Goal: Transaction & Acquisition: Purchase product/service

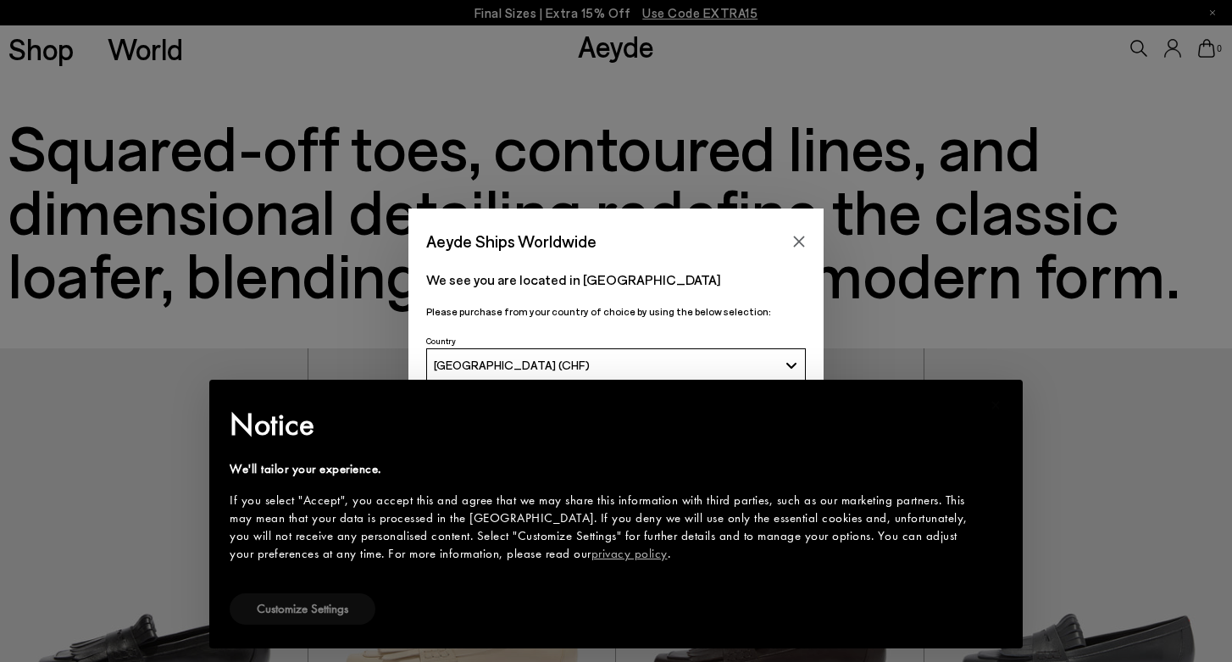
click at [280, 603] on button "Customize Settings" at bounding box center [303, 608] width 146 height 31
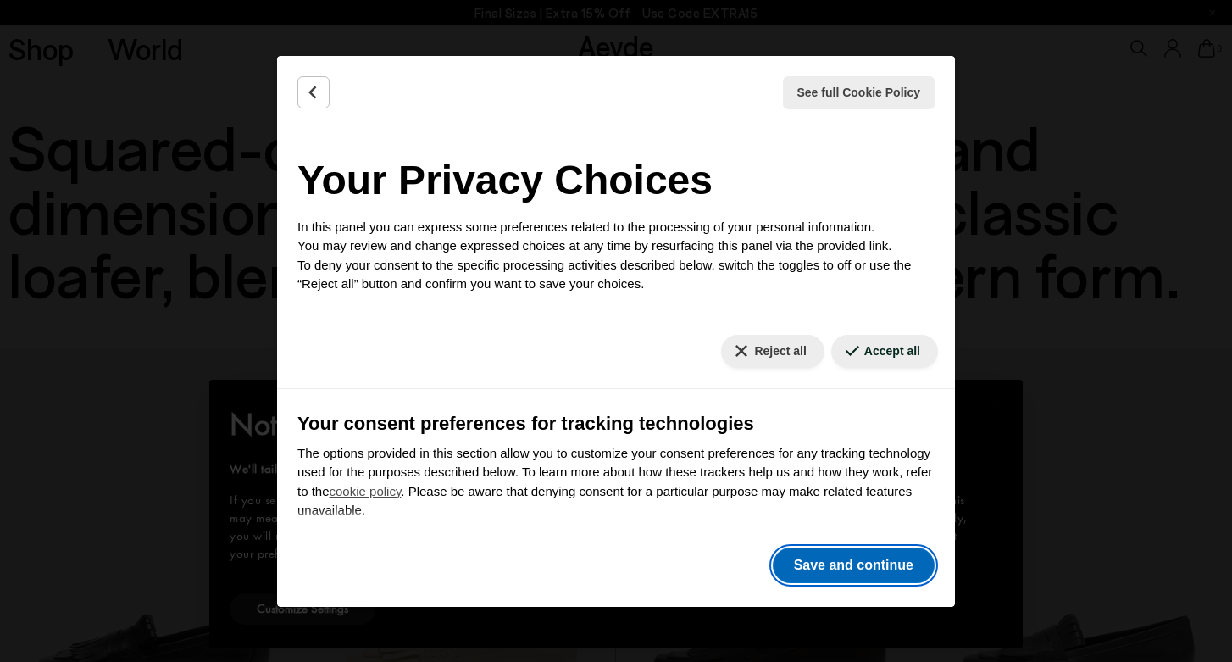
click at [842, 570] on button "Save and continue" at bounding box center [854, 565] width 162 height 36
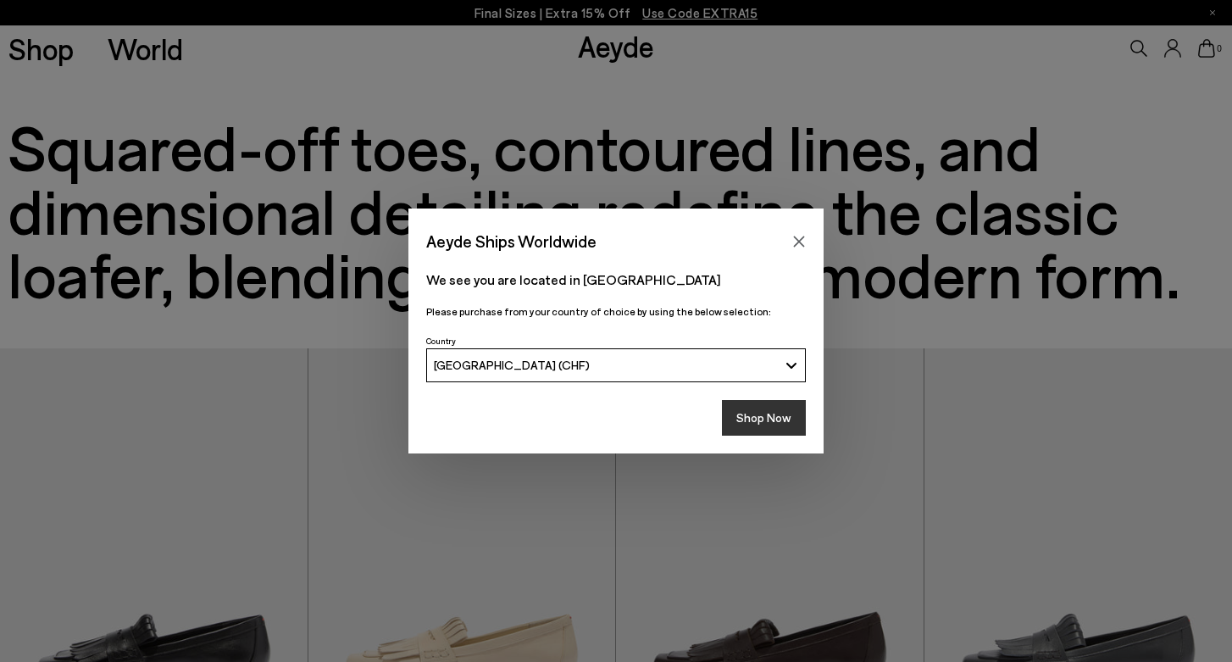
click at [764, 420] on button "Shop Now" at bounding box center [764, 418] width 84 height 36
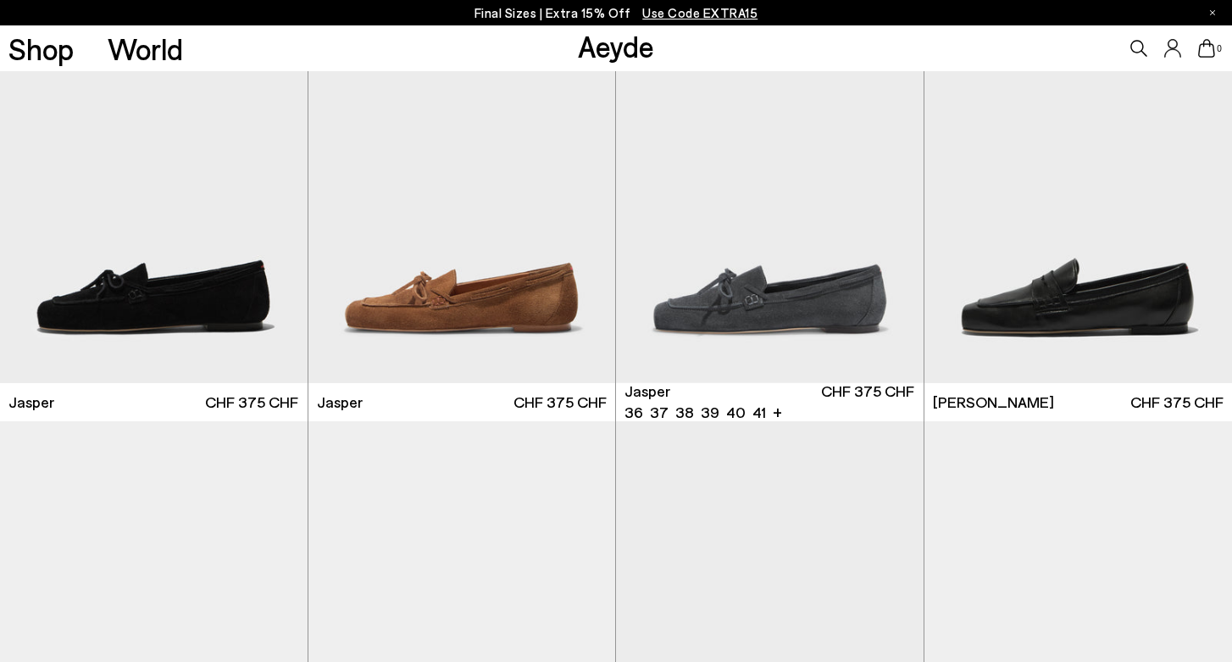
scroll to position [800, 0]
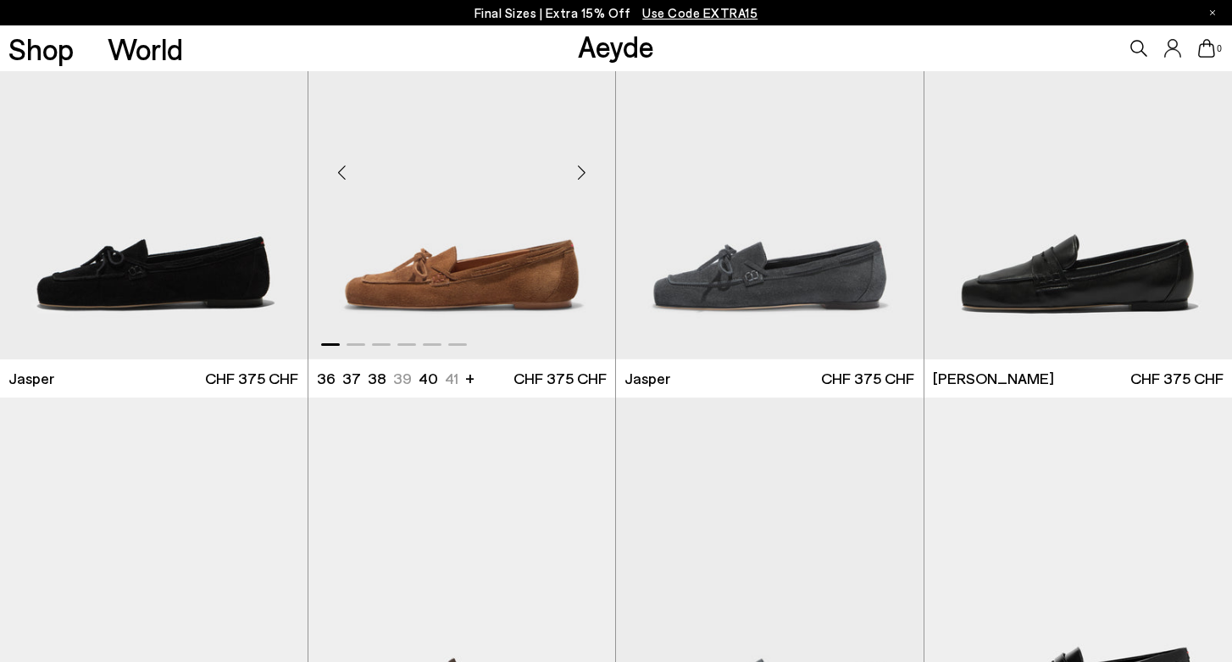
click at [456, 246] on img "1 / 6" at bounding box center [462, 166] width 308 height 386
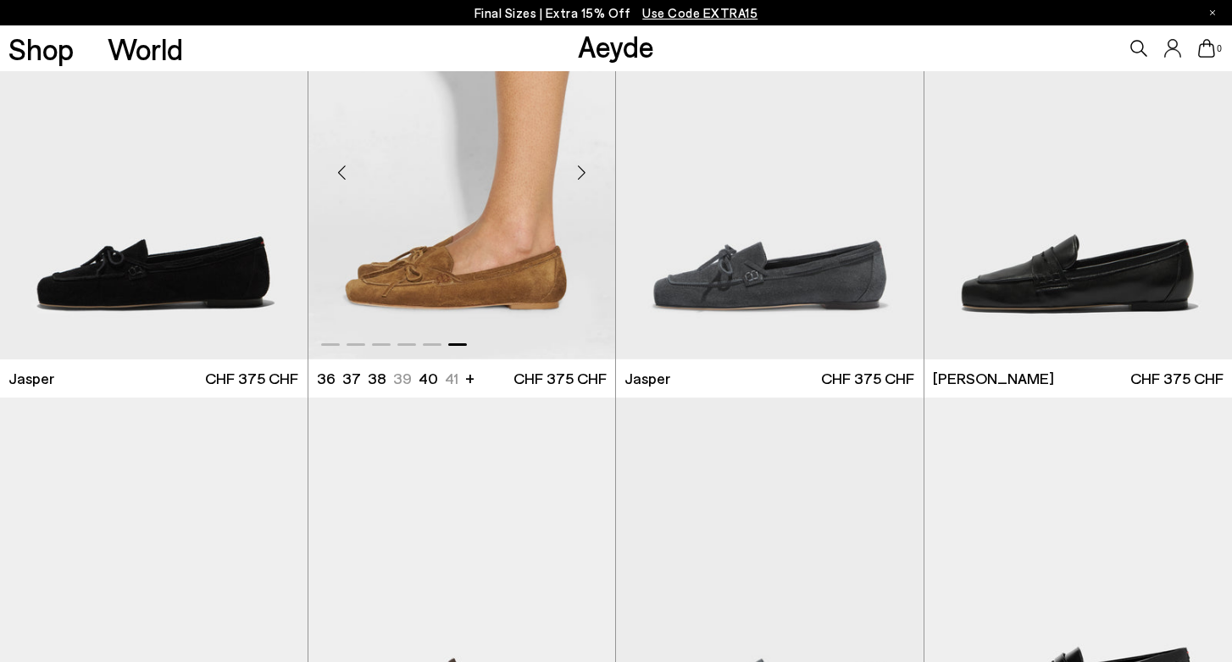
click at [473, 279] on div at bounding box center [462, 166] width 308 height 386
click at [402, 279] on img "6 / 6" at bounding box center [462, 166] width 308 height 386
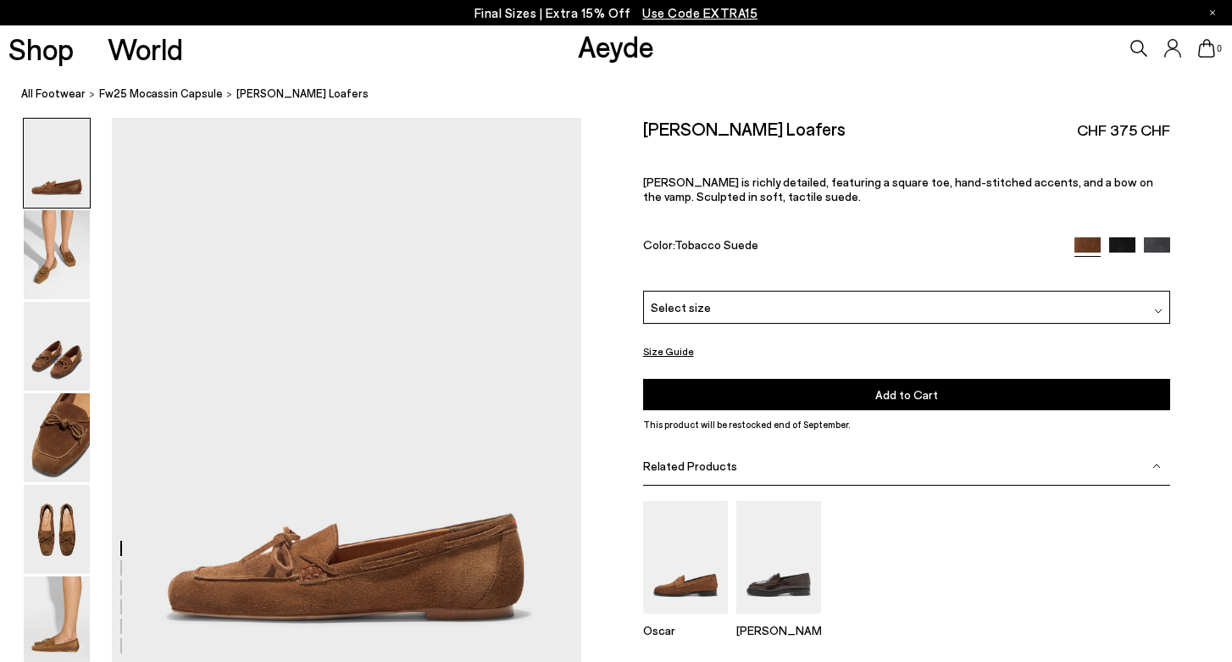
scroll to position [32, 0]
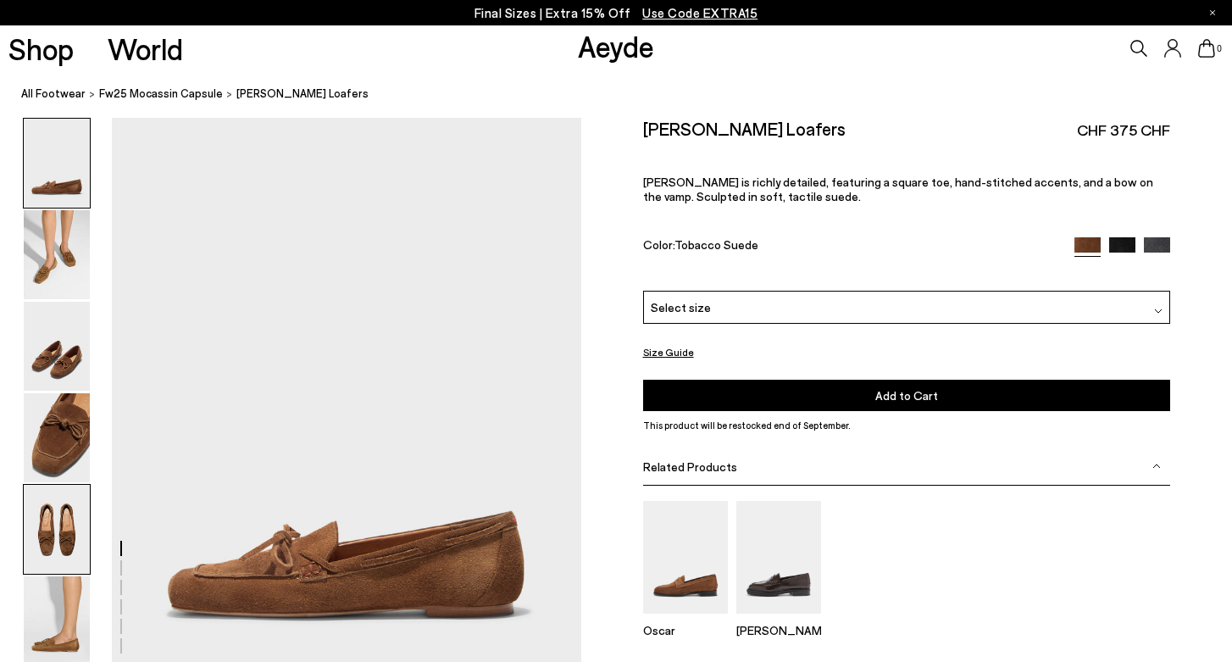
click at [58, 525] on img at bounding box center [57, 529] width 66 height 89
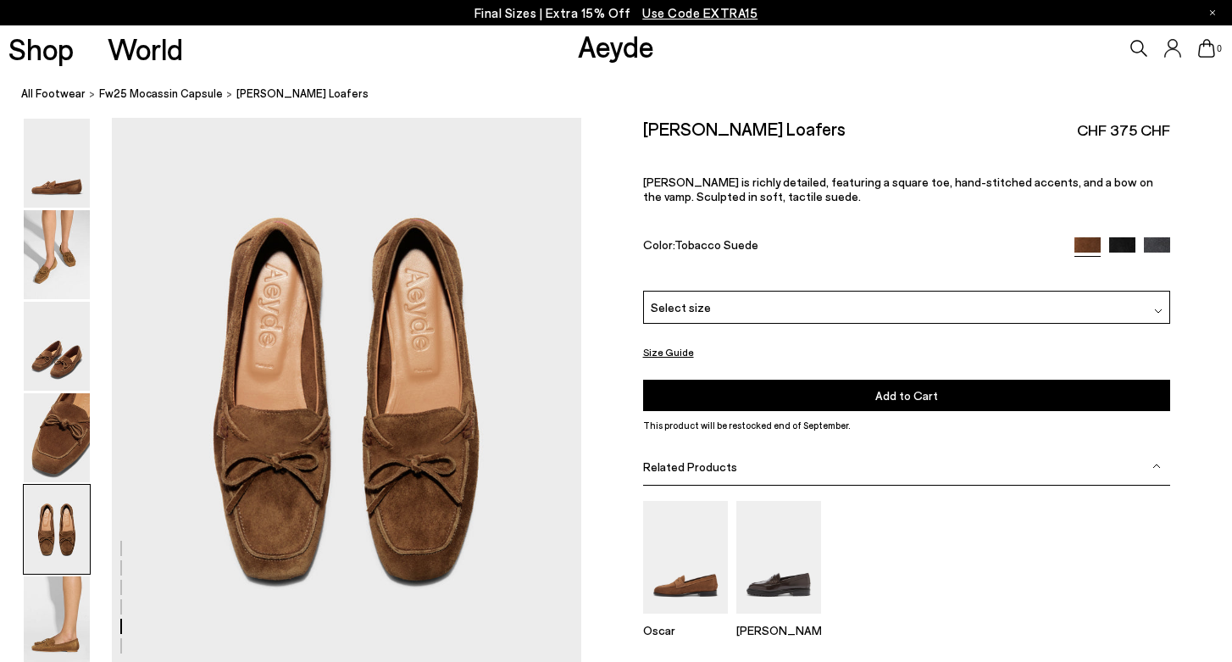
scroll to position [2547, 0]
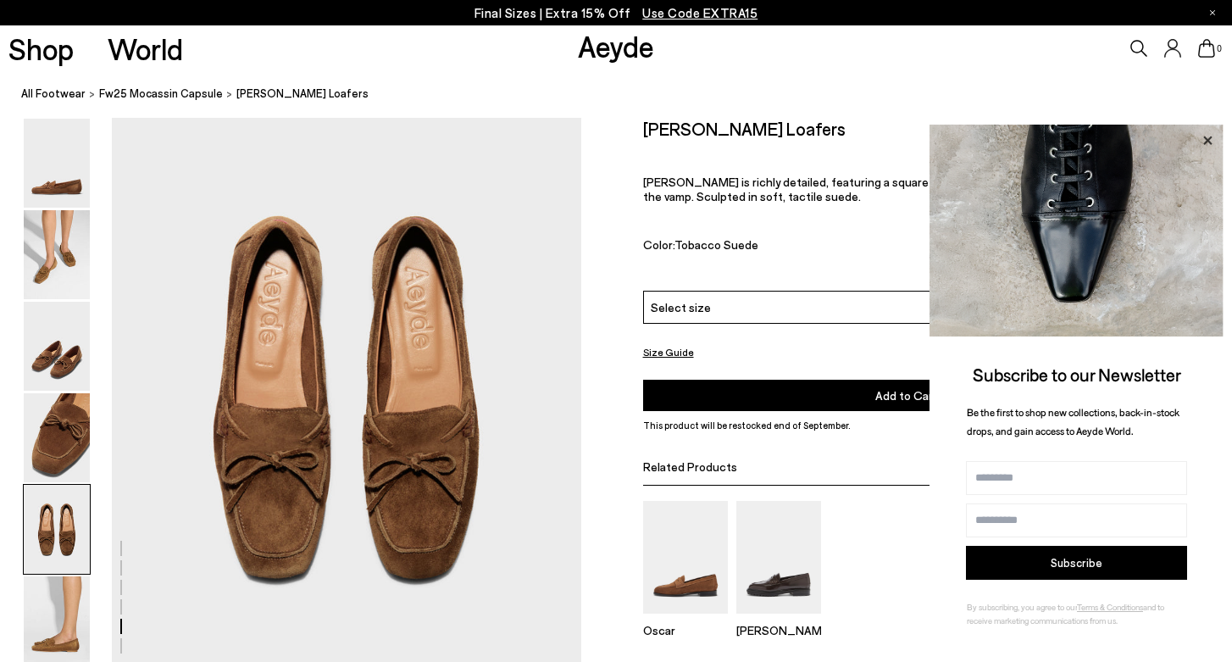
click at [1209, 140] on icon at bounding box center [1208, 141] width 22 height 22
click at [1207, 142] on icon at bounding box center [1207, 140] width 8 height 8
